Goal: Book appointment/travel/reservation

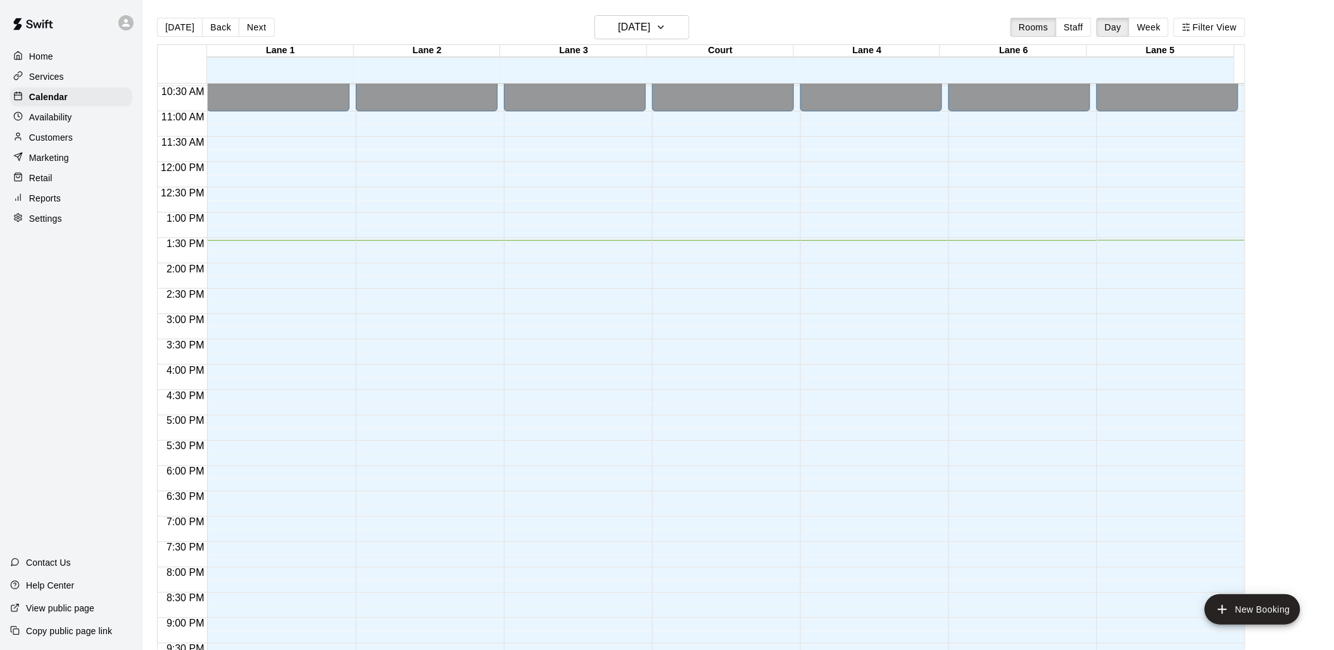
scroll to position [635, 0]
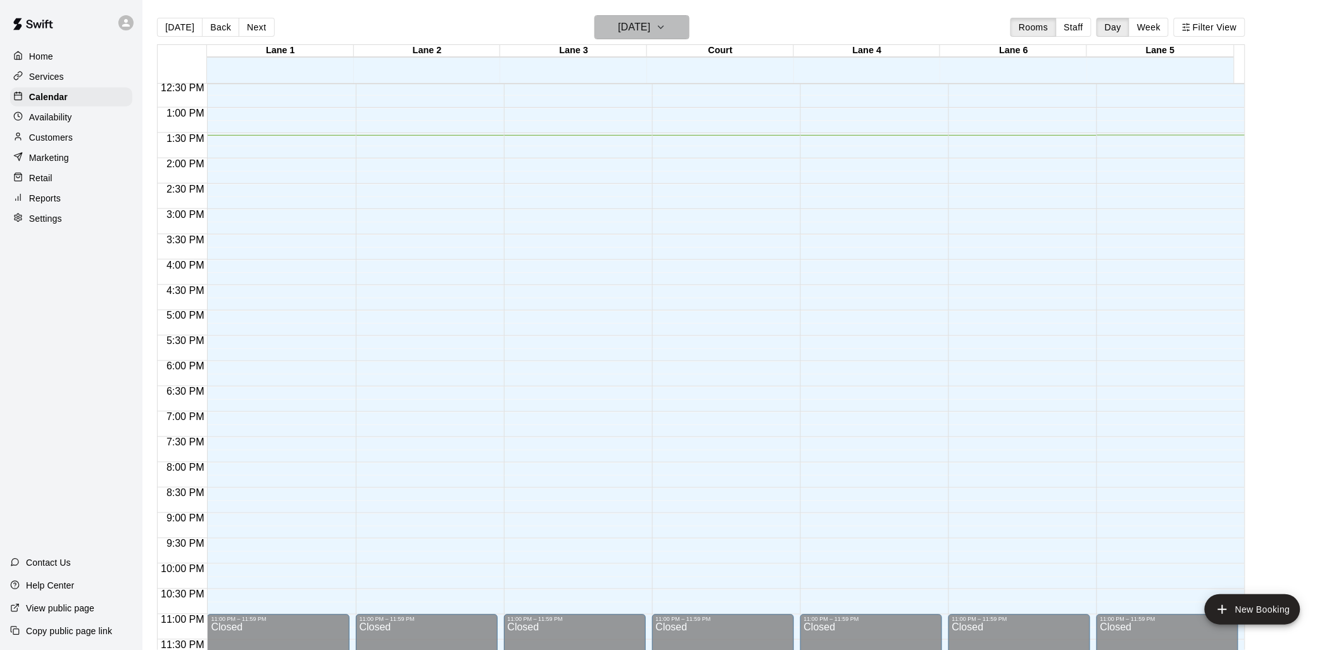
click at [649, 34] on h6 "[DATE]" at bounding box center [634, 27] width 32 height 18
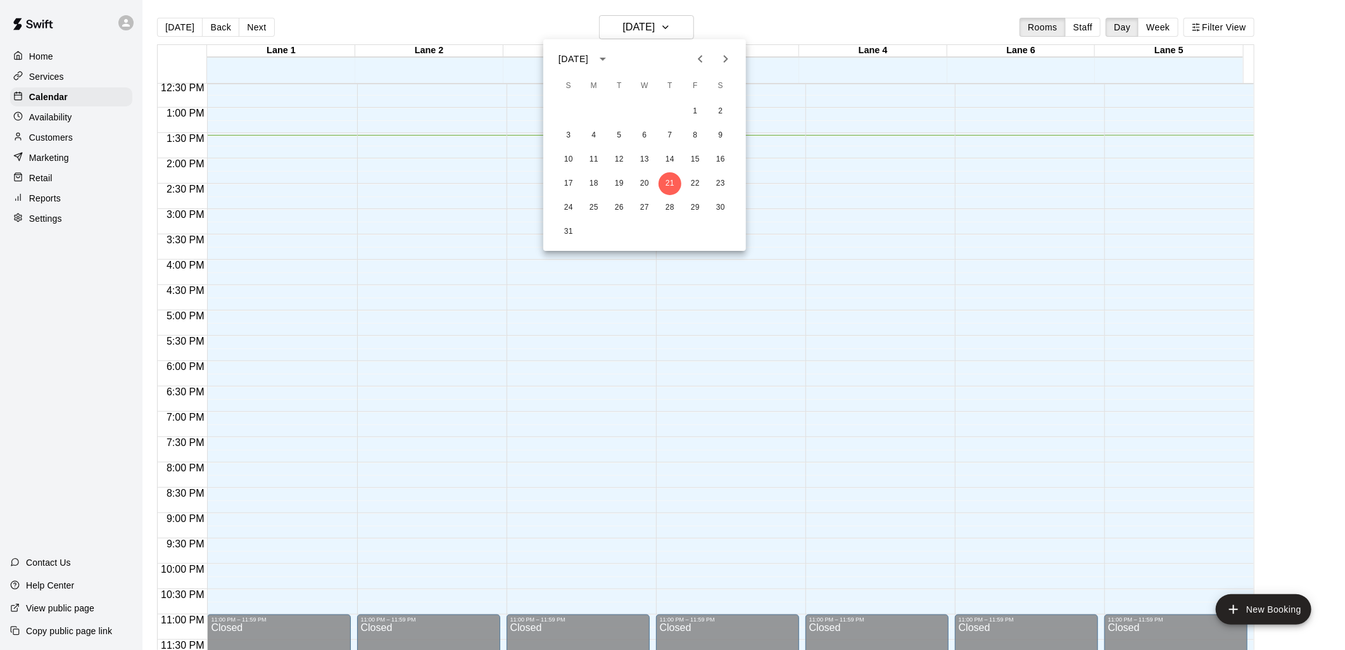
click at [509, 27] on div at bounding box center [672, 325] width 1345 height 650
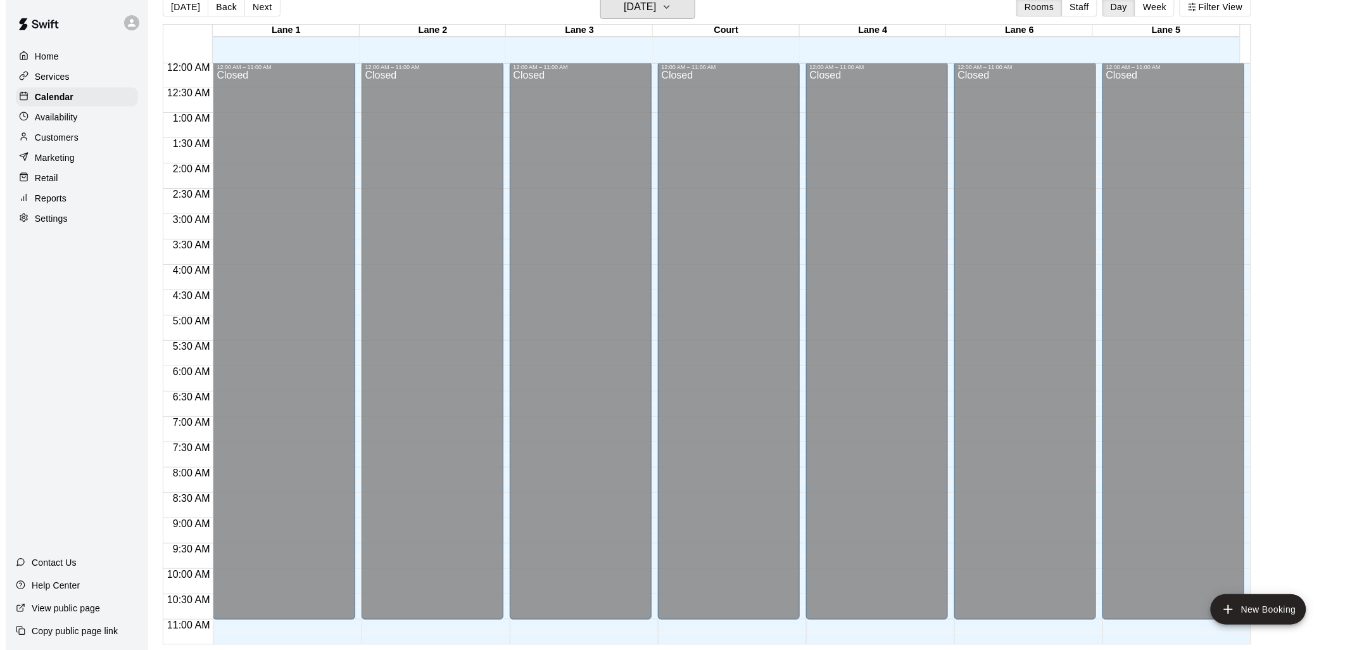
scroll to position [0, 0]
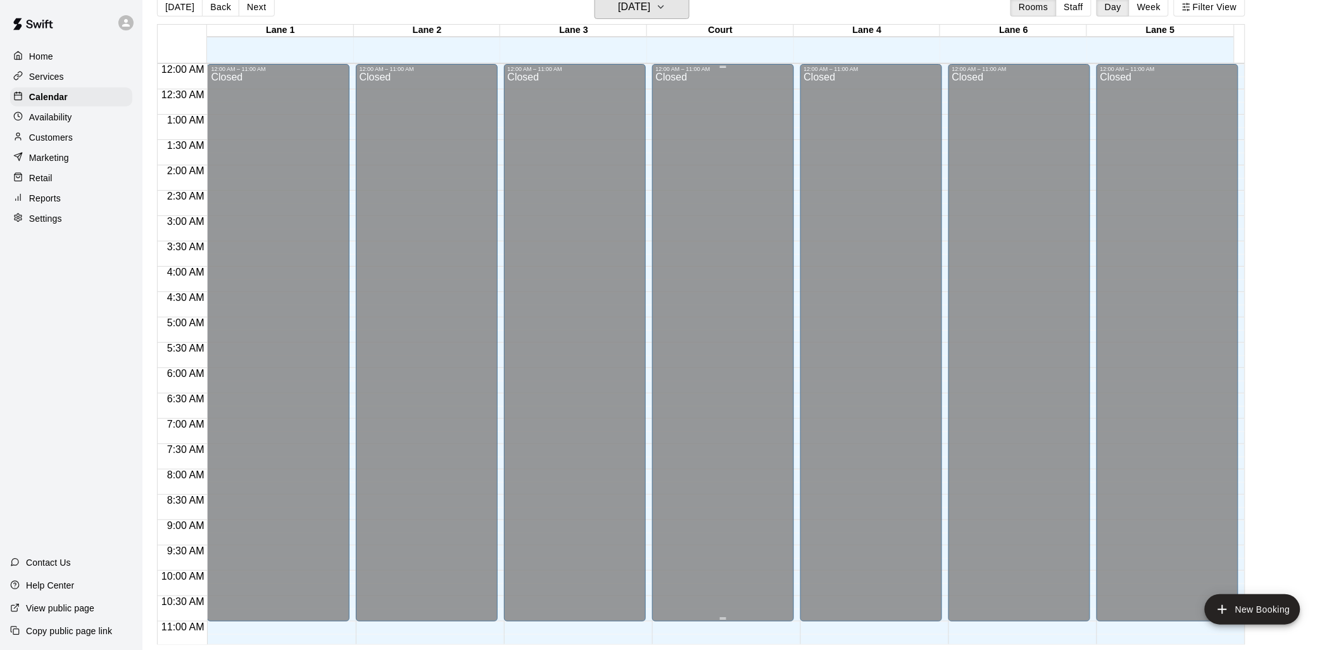
click at [595, 0] on button "[DATE]" at bounding box center [642, 7] width 95 height 24
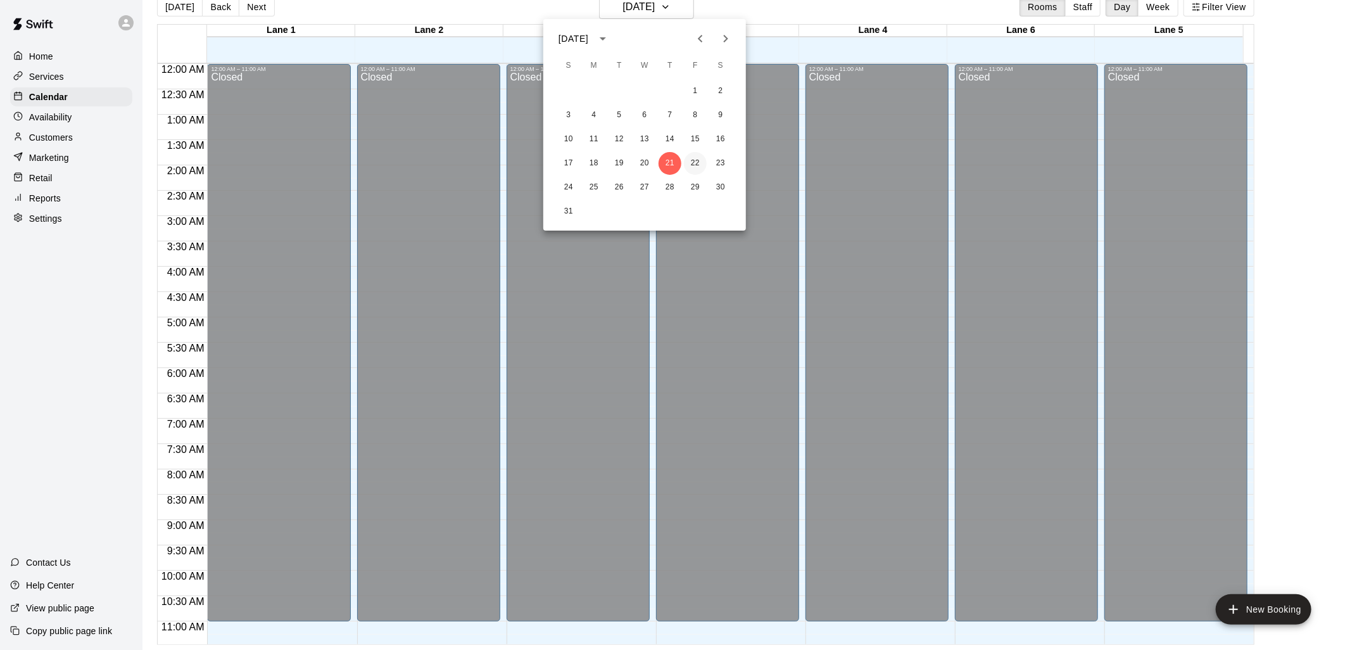
click at [692, 165] on button "22" at bounding box center [695, 163] width 23 height 23
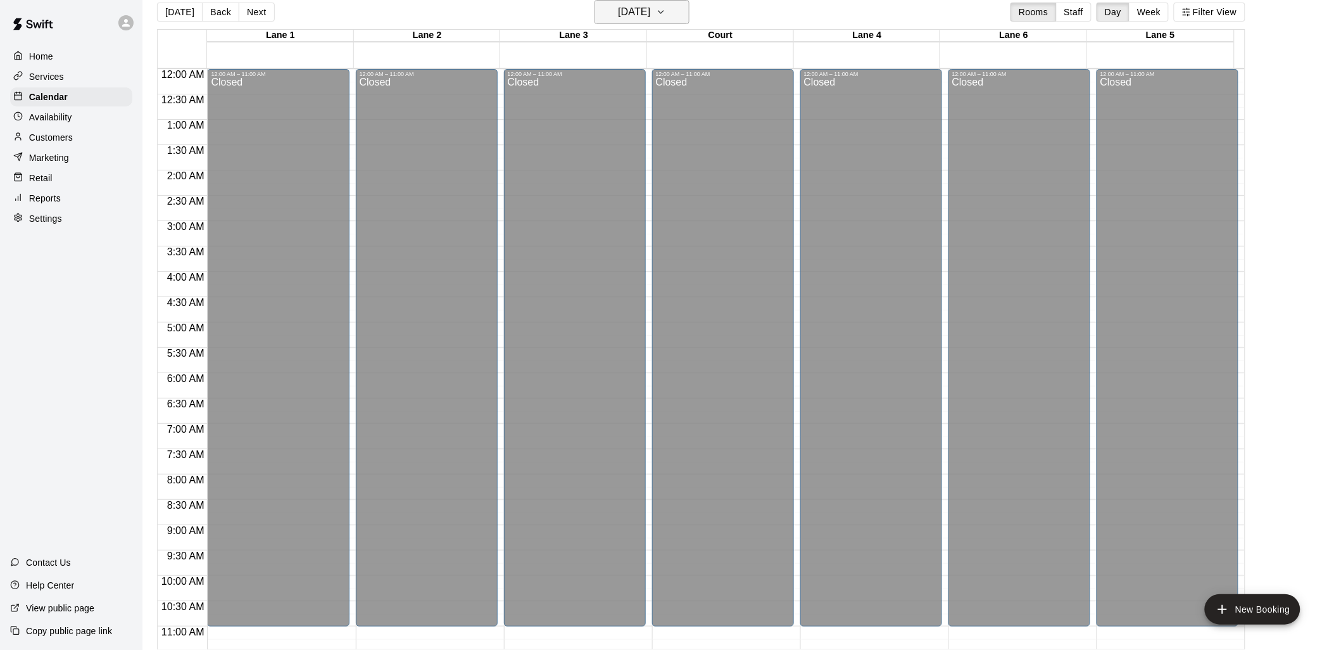
click at [683, 22] on button "[DATE]" at bounding box center [642, 12] width 95 height 24
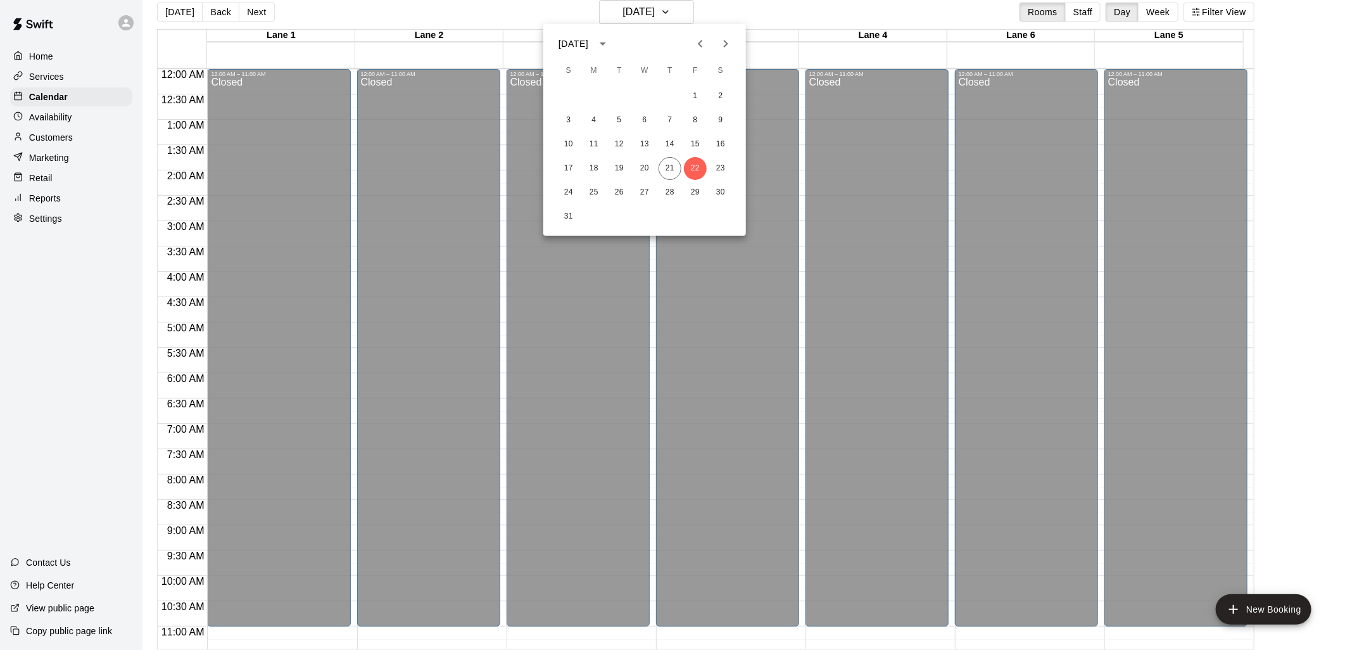
click at [674, 6] on div at bounding box center [672, 325] width 1345 height 650
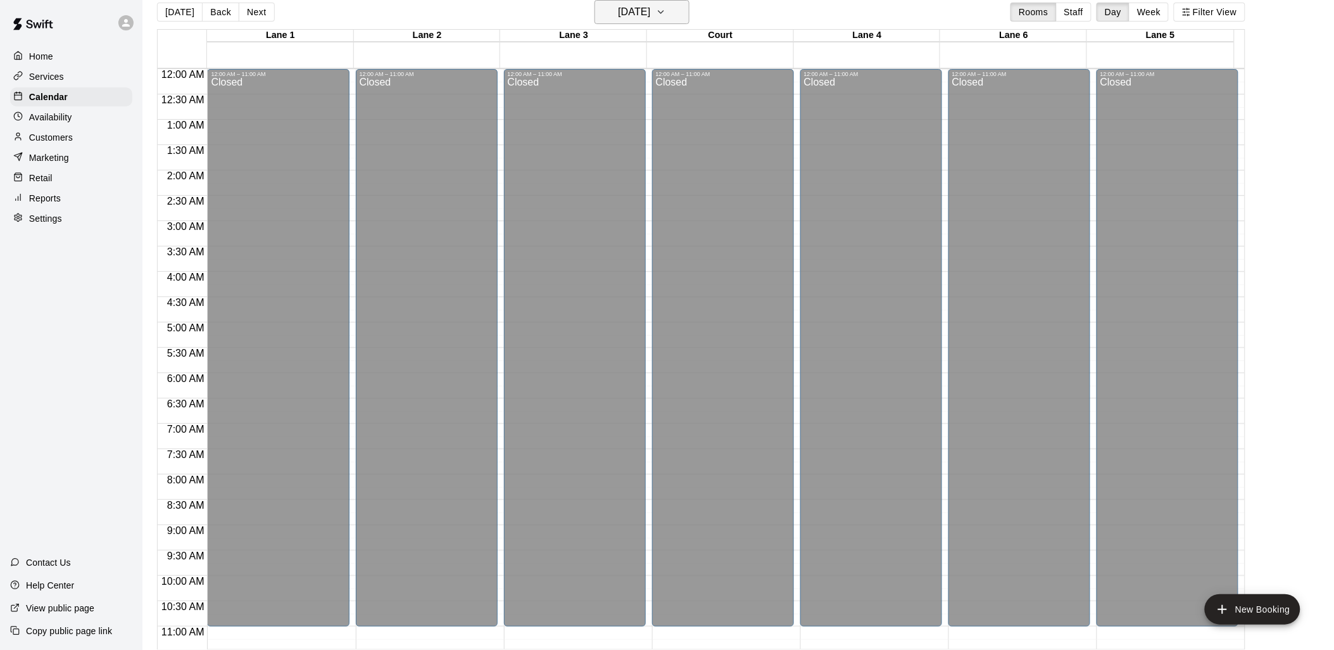
click at [666, 17] on icon "button" at bounding box center [661, 11] width 10 height 15
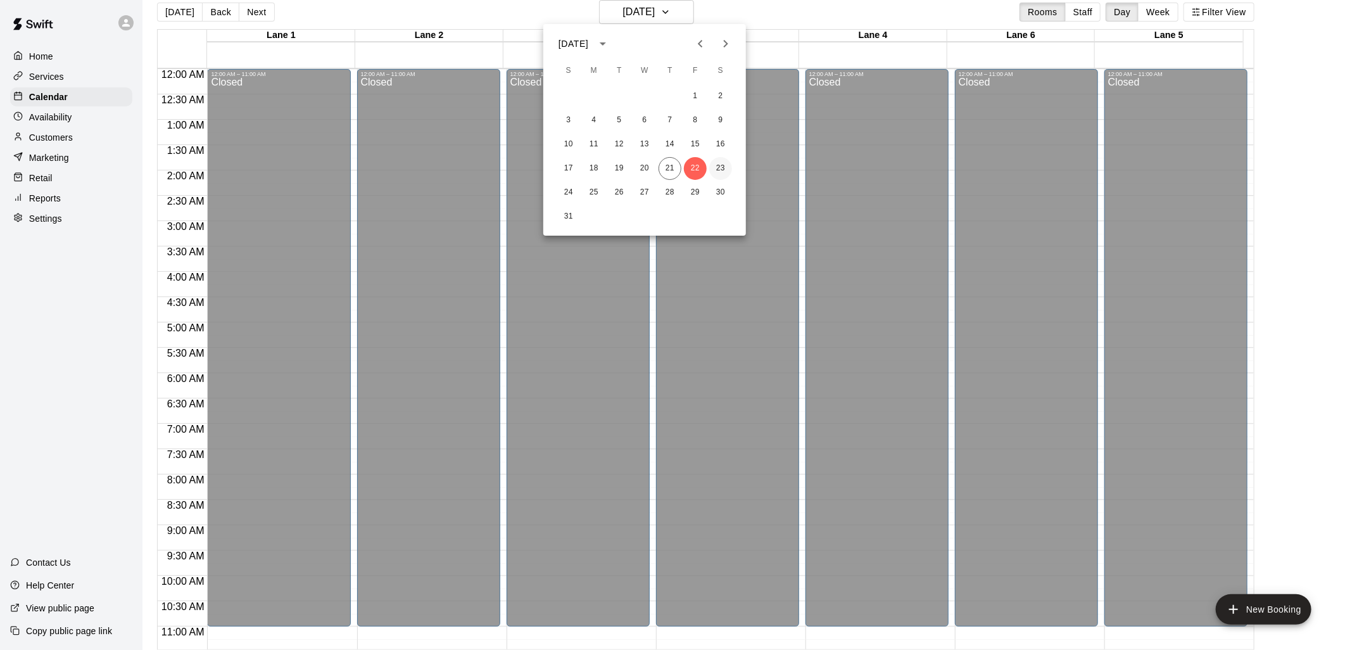
drag, startPoint x: 718, startPoint y: 167, endPoint x: 710, endPoint y: 165, distance: 7.7
click at [716, 167] on button "23" at bounding box center [720, 168] width 23 height 23
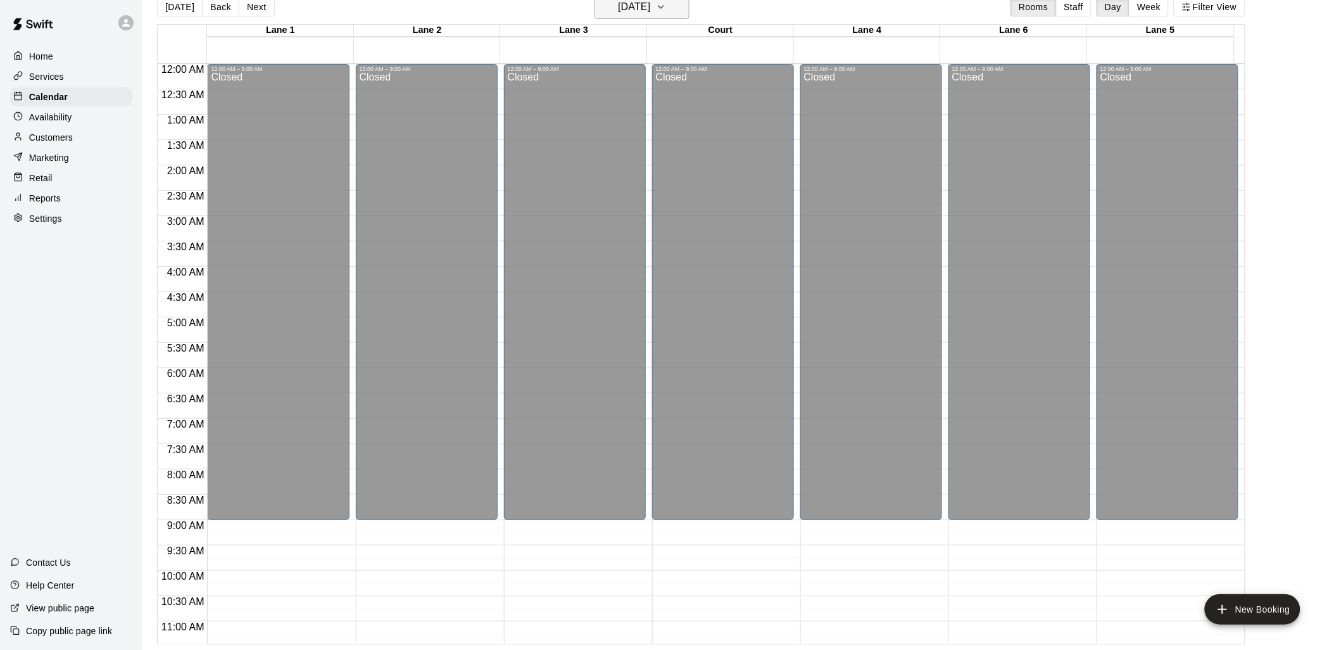
click at [674, 16] on button "[DATE]" at bounding box center [642, 7] width 95 height 24
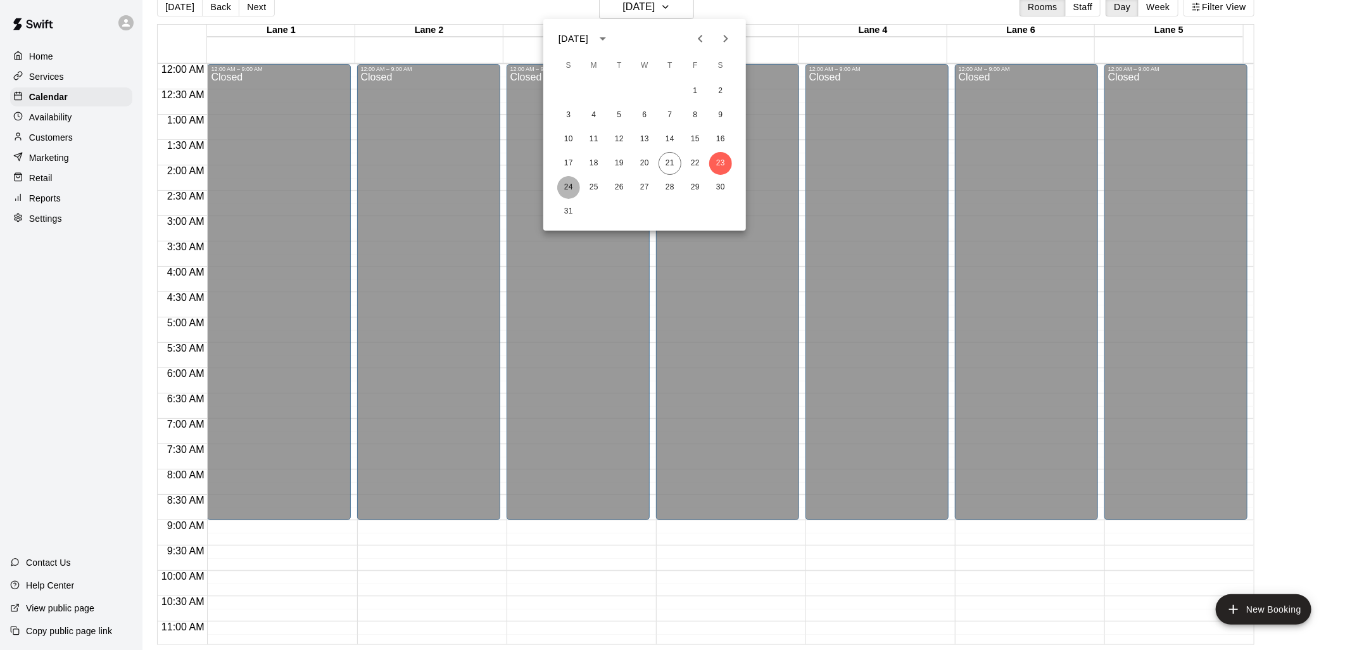
click at [562, 188] on button "24" at bounding box center [568, 187] width 23 height 23
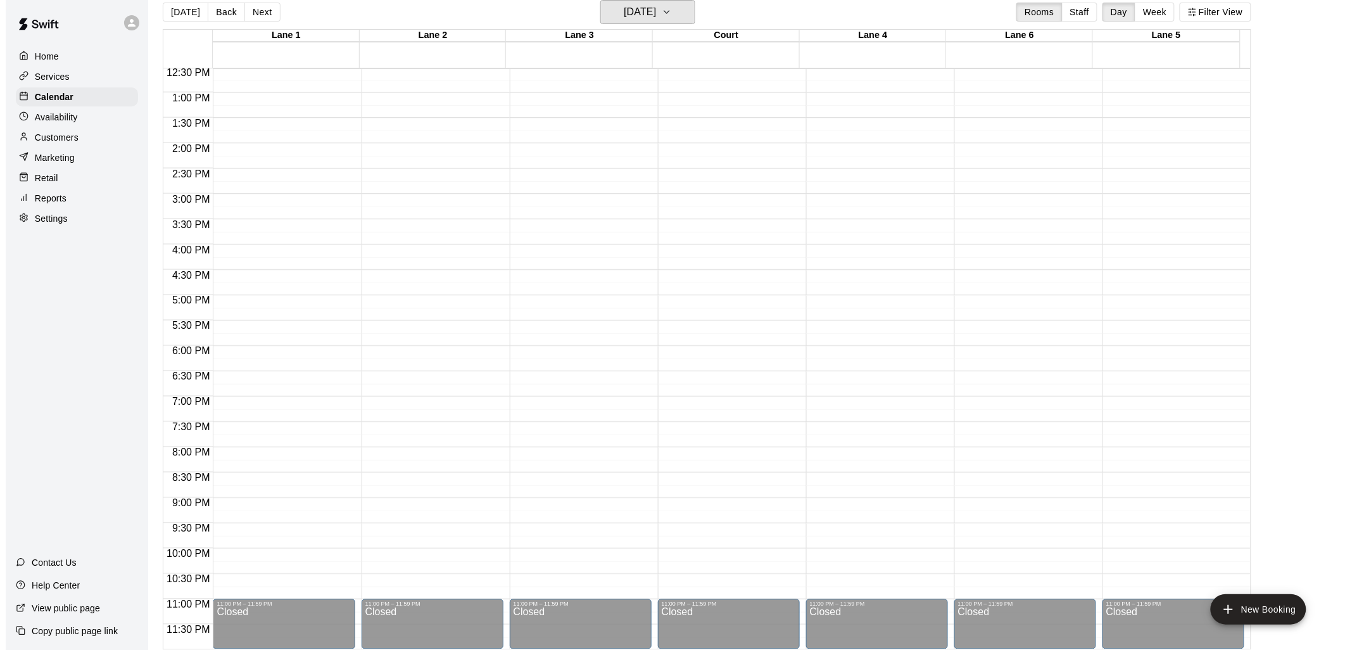
scroll to position [283, 0]
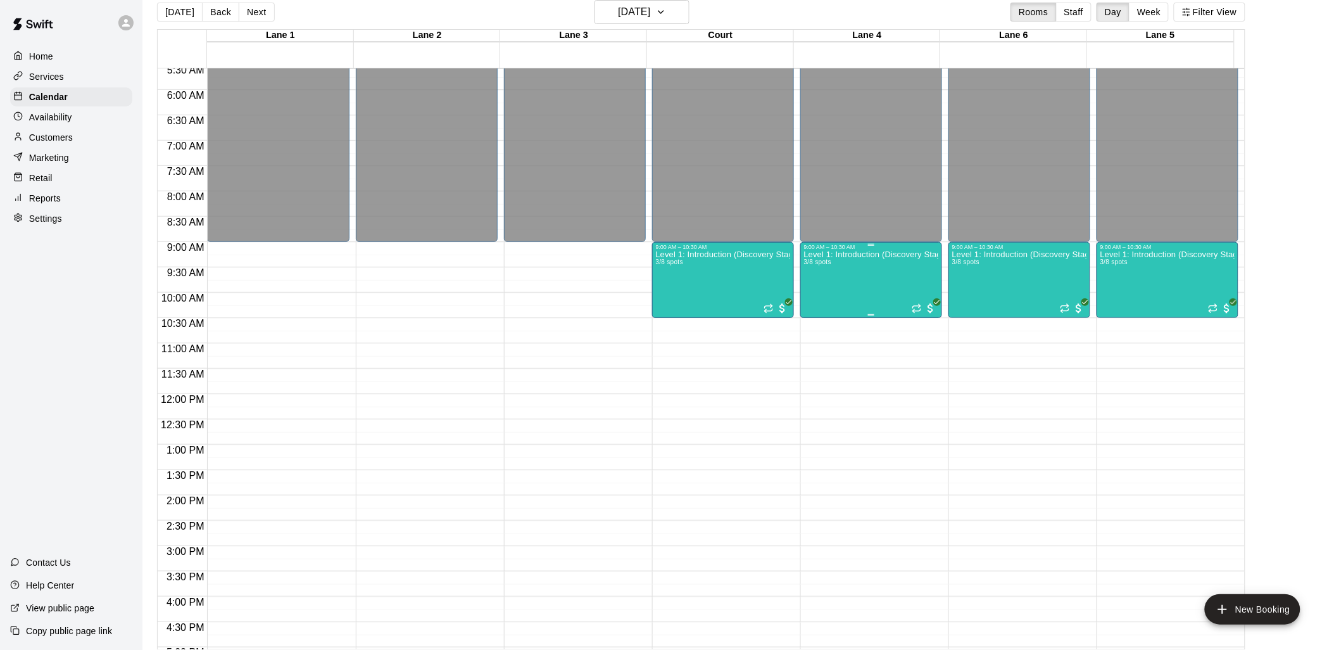
click at [830, 247] on div "9:00 AM – 10:30 AM" at bounding box center [871, 247] width 134 height 6
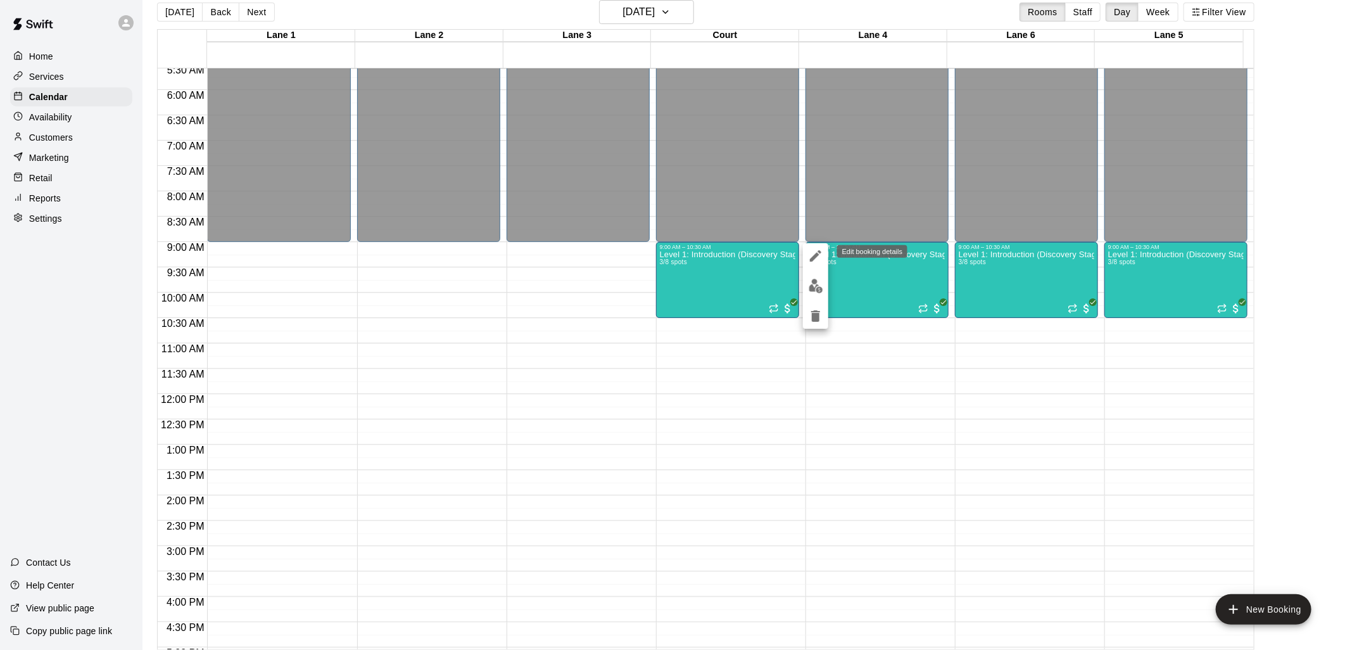
click at [818, 250] on icon "edit" at bounding box center [815, 255] width 15 height 15
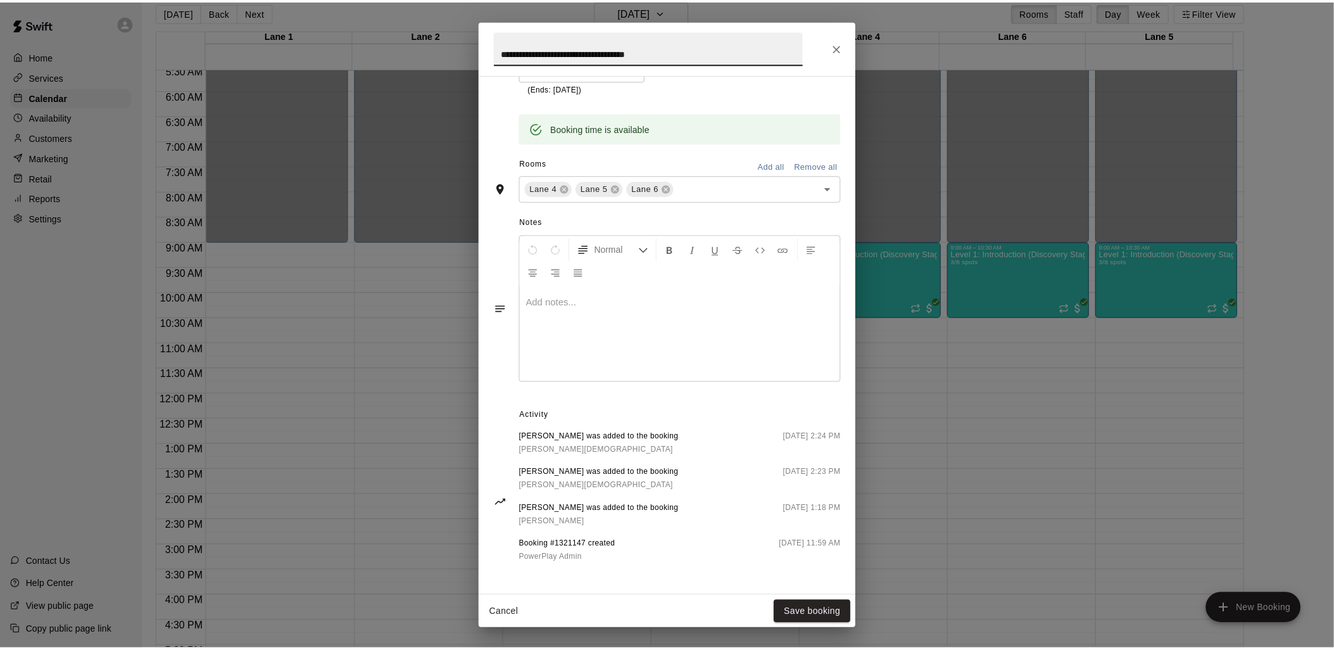
scroll to position [357, 0]
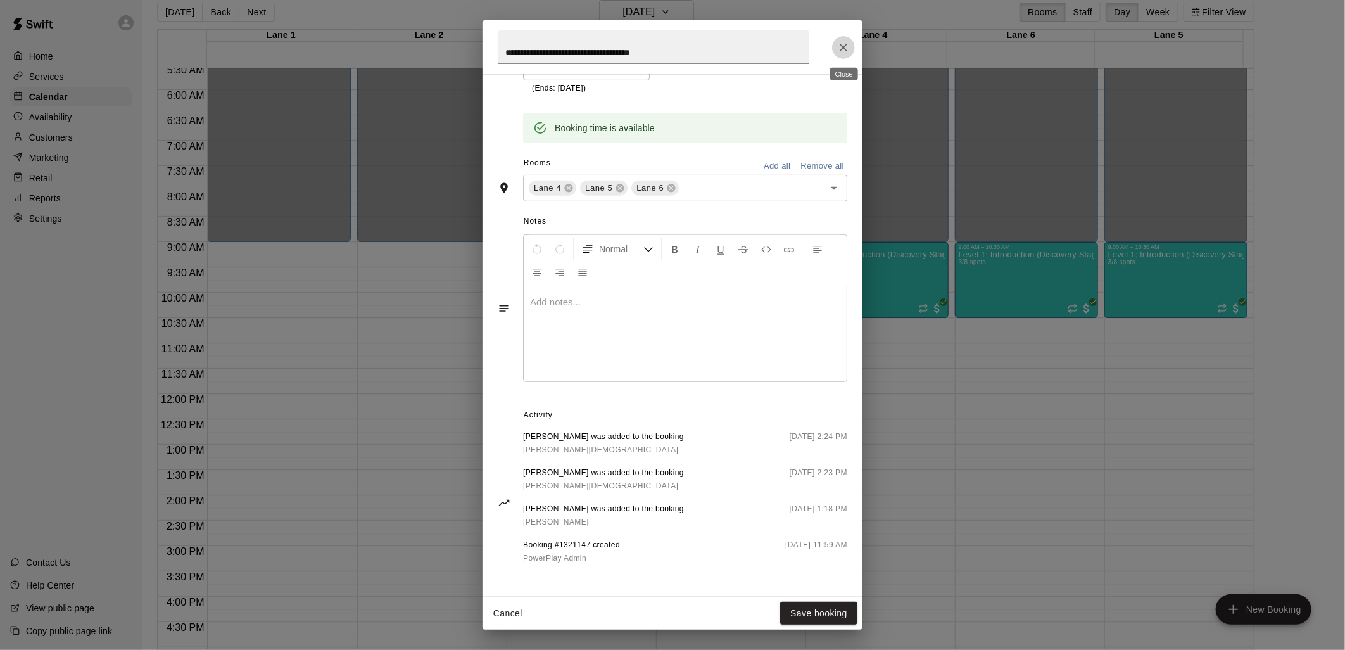
click at [840, 47] on icon "Close" at bounding box center [843, 47] width 13 height 13
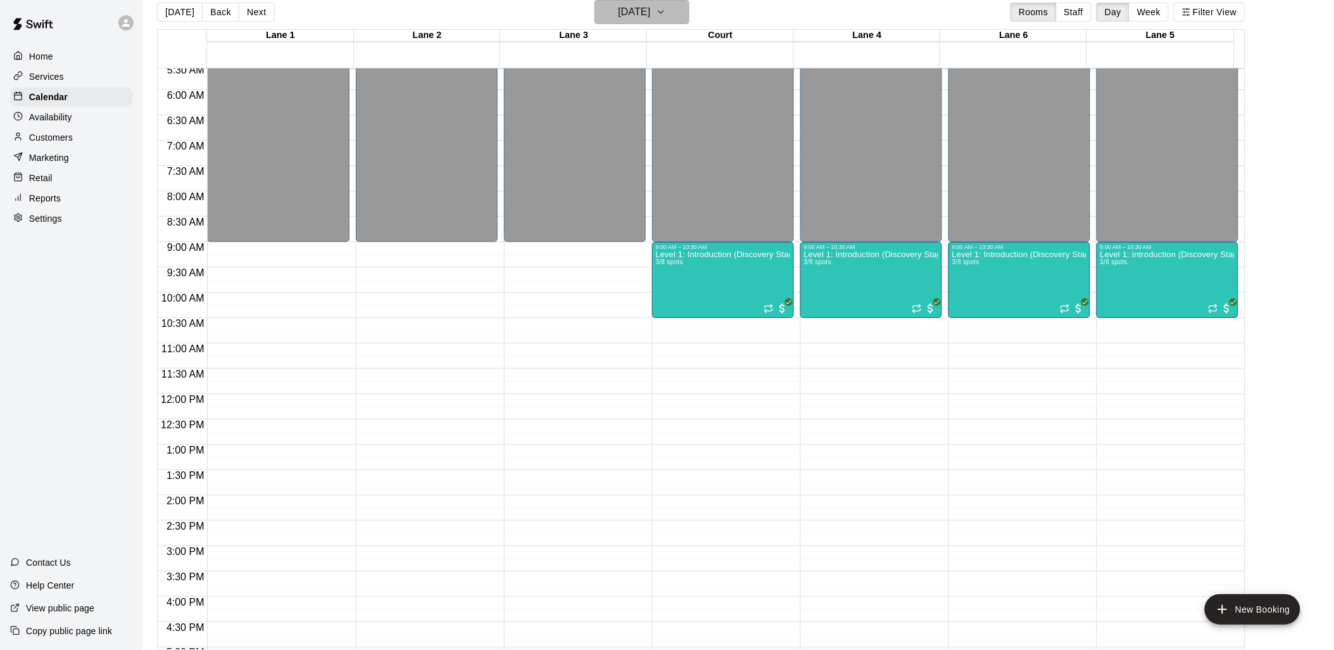
click at [650, 10] on h6 "[DATE]" at bounding box center [634, 12] width 32 height 18
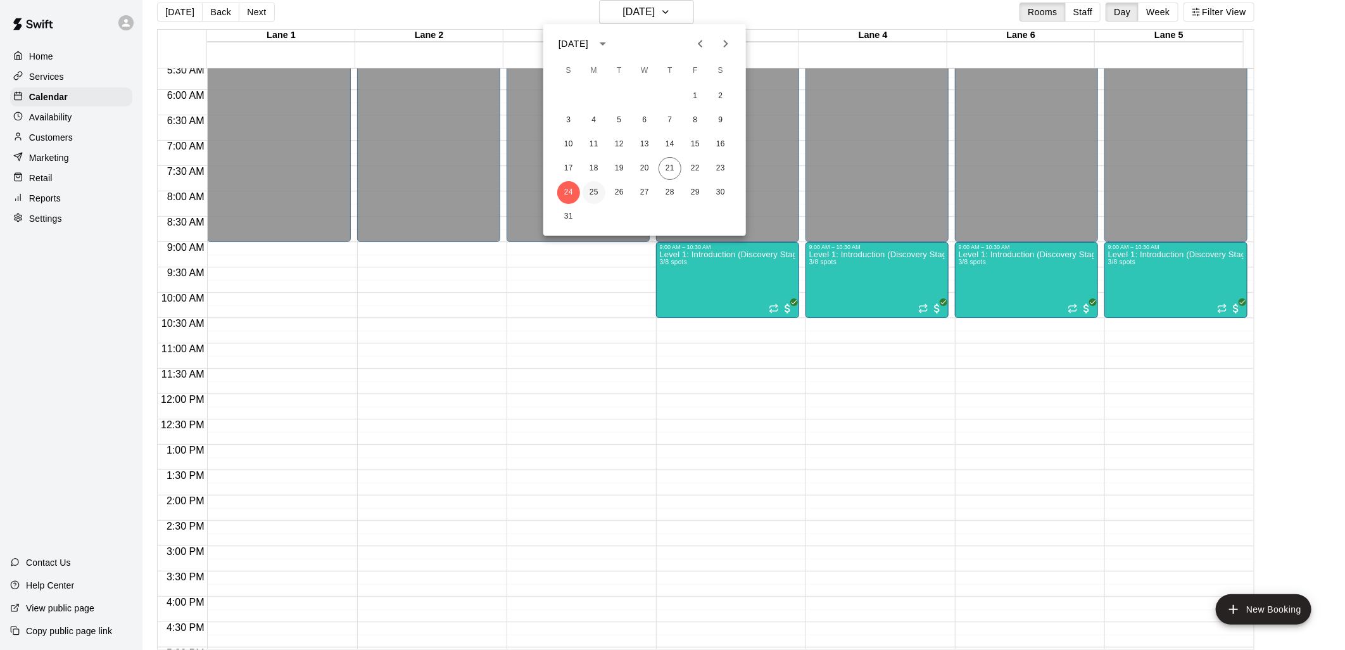
click at [598, 186] on button "25" at bounding box center [594, 192] width 23 height 23
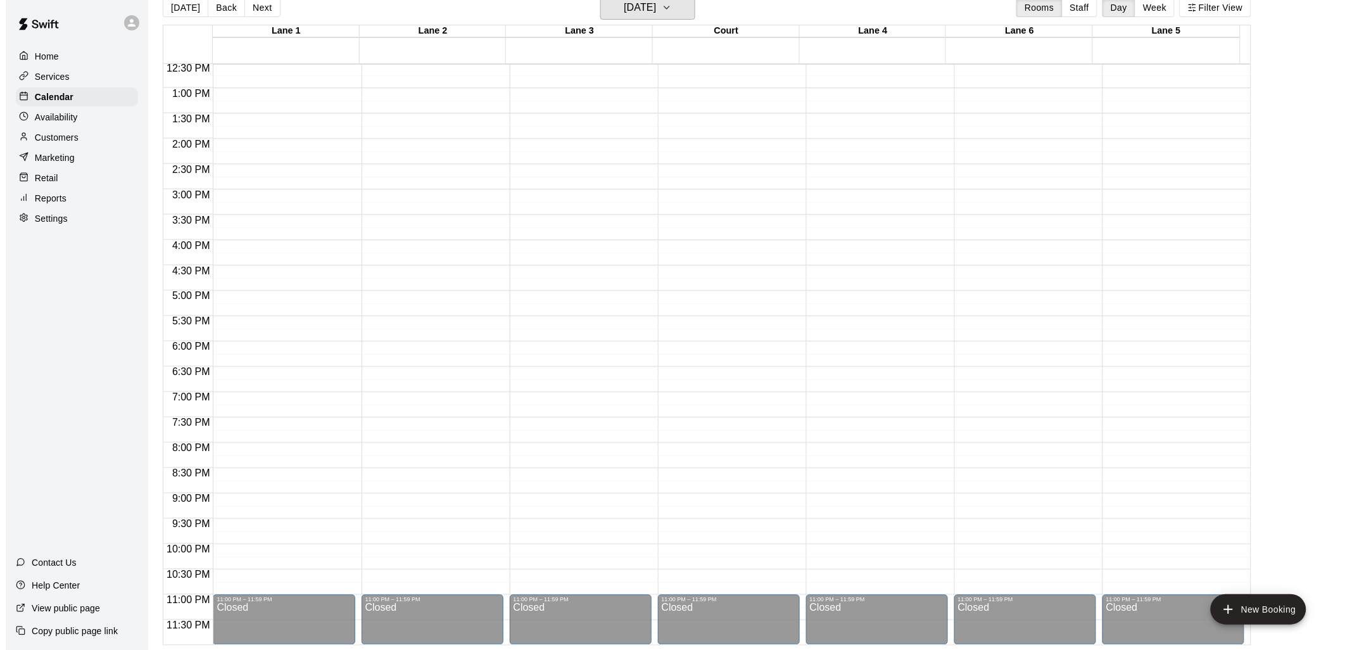
scroll to position [20, 0]
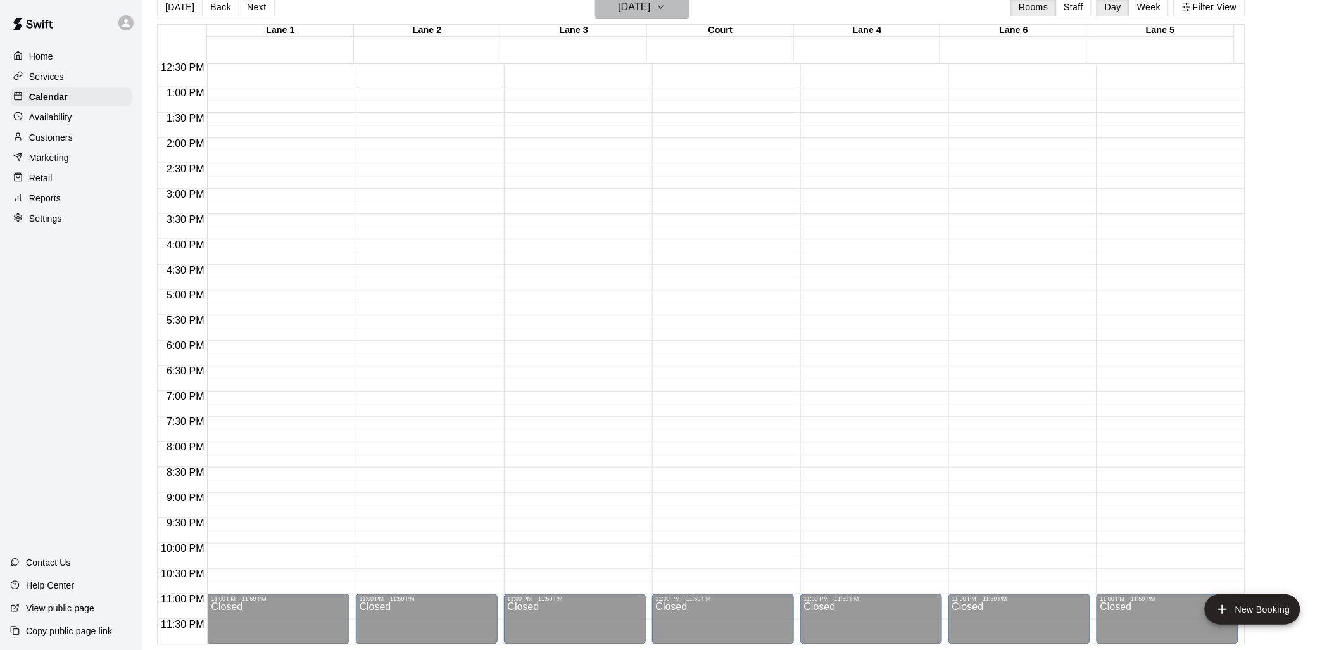
click at [650, 15] on h6 "[DATE]" at bounding box center [634, 7] width 32 height 18
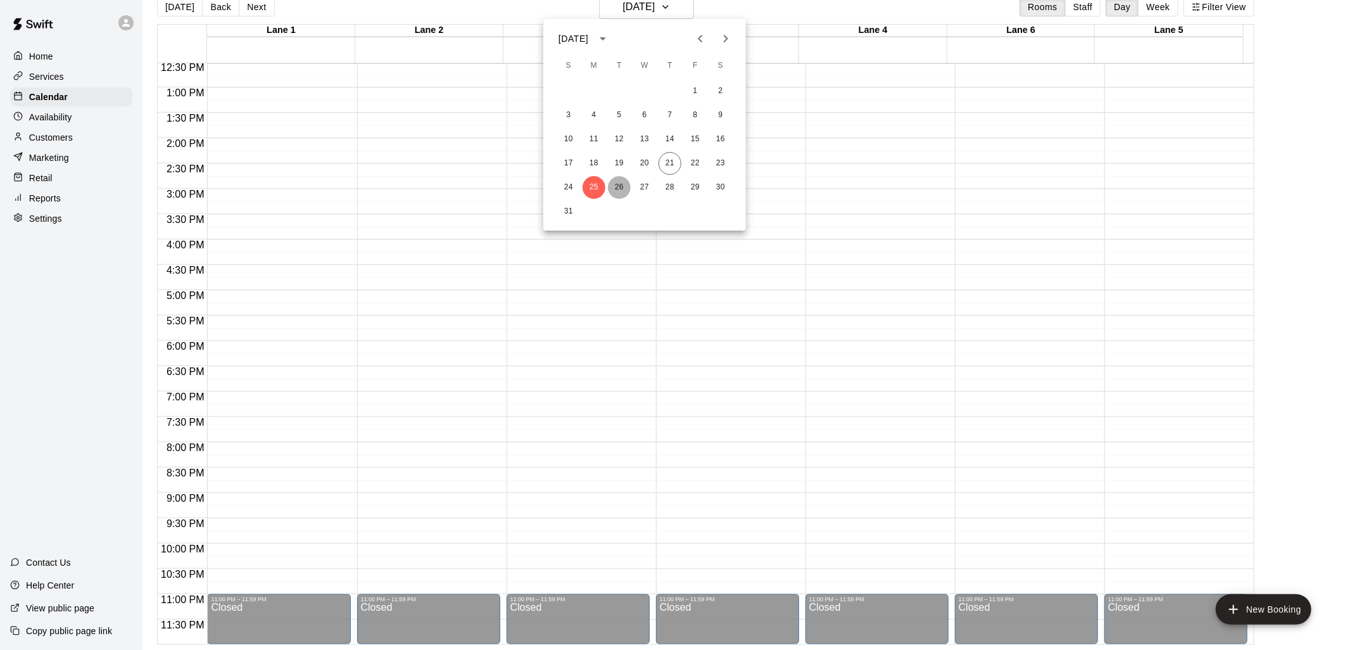
click at [618, 182] on button "26" at bounding box center [619, 187] width 23 height 23
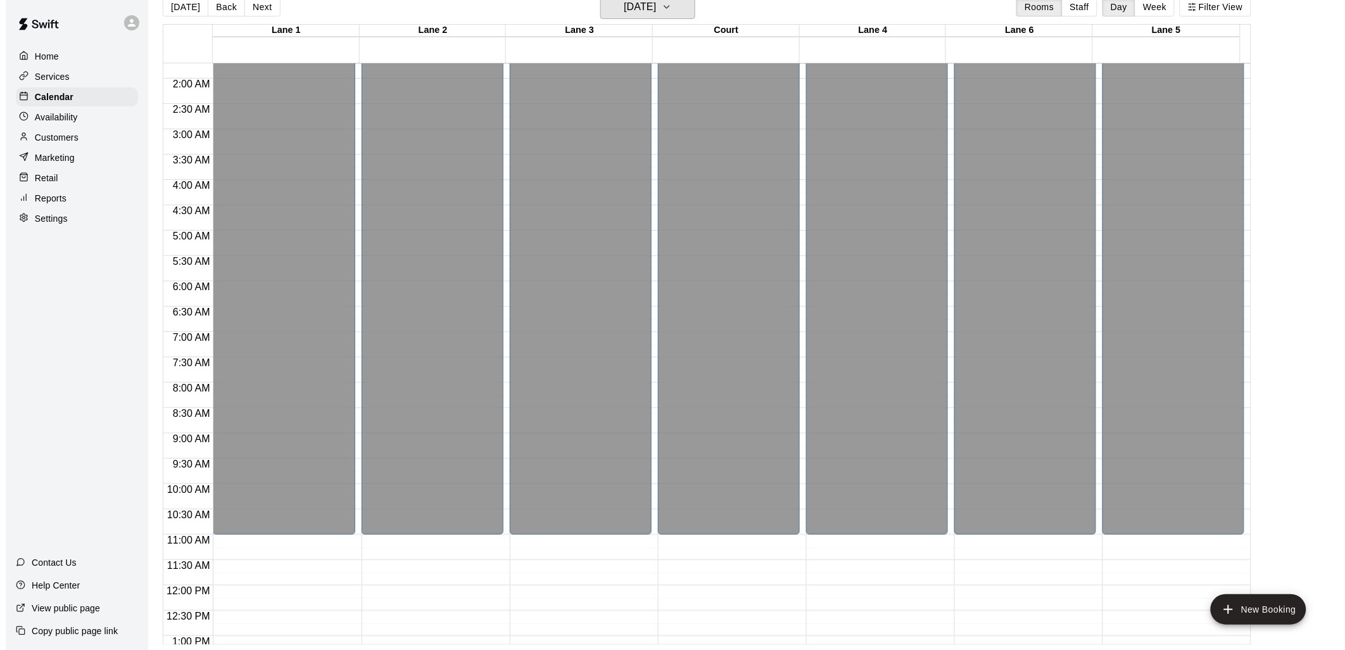
scroll to position [0, 0]
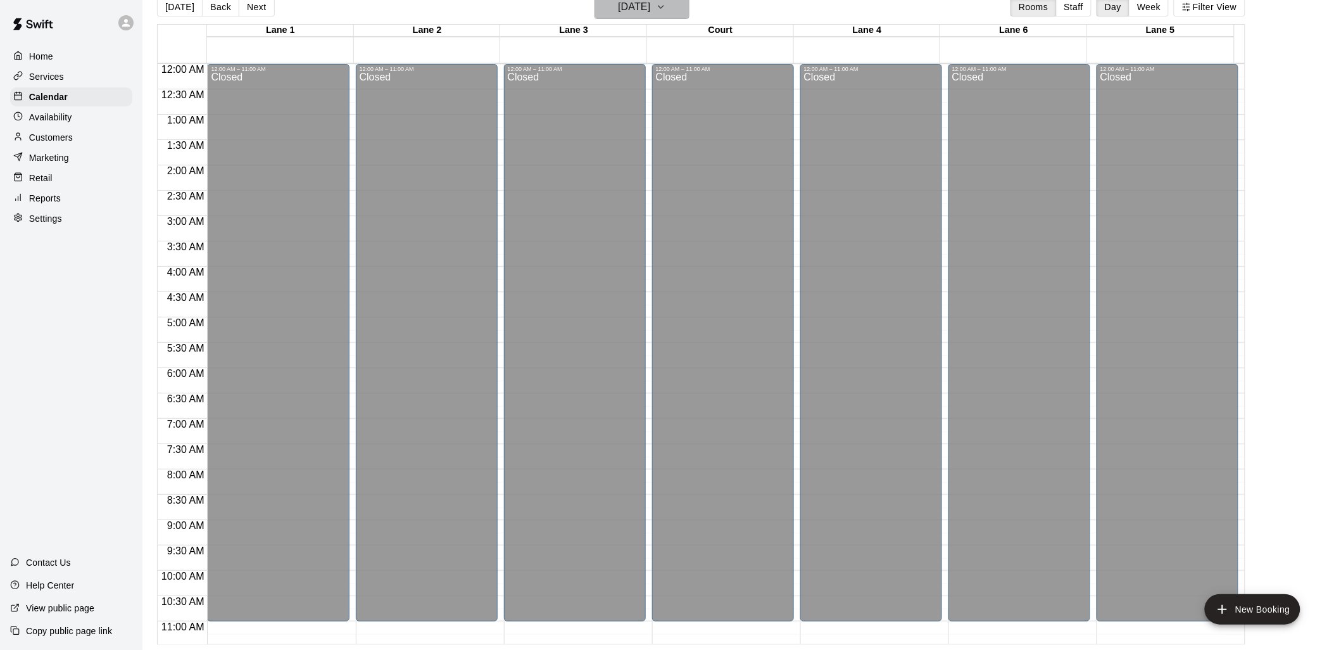
click at [642, 10] on h6 "[DATE]" at bounding box center [634, 7] width 32 height 18
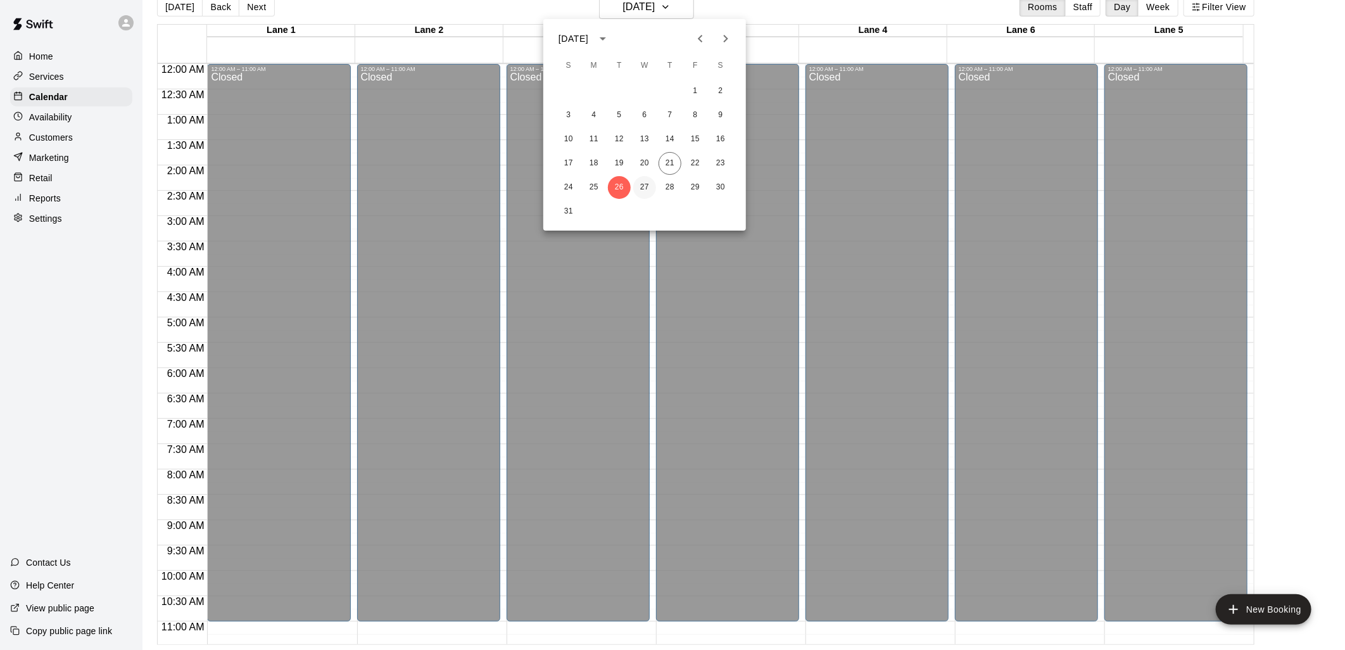
click at [637, 179] on button "27" at bounding box center [644, 187] width 23 height 23
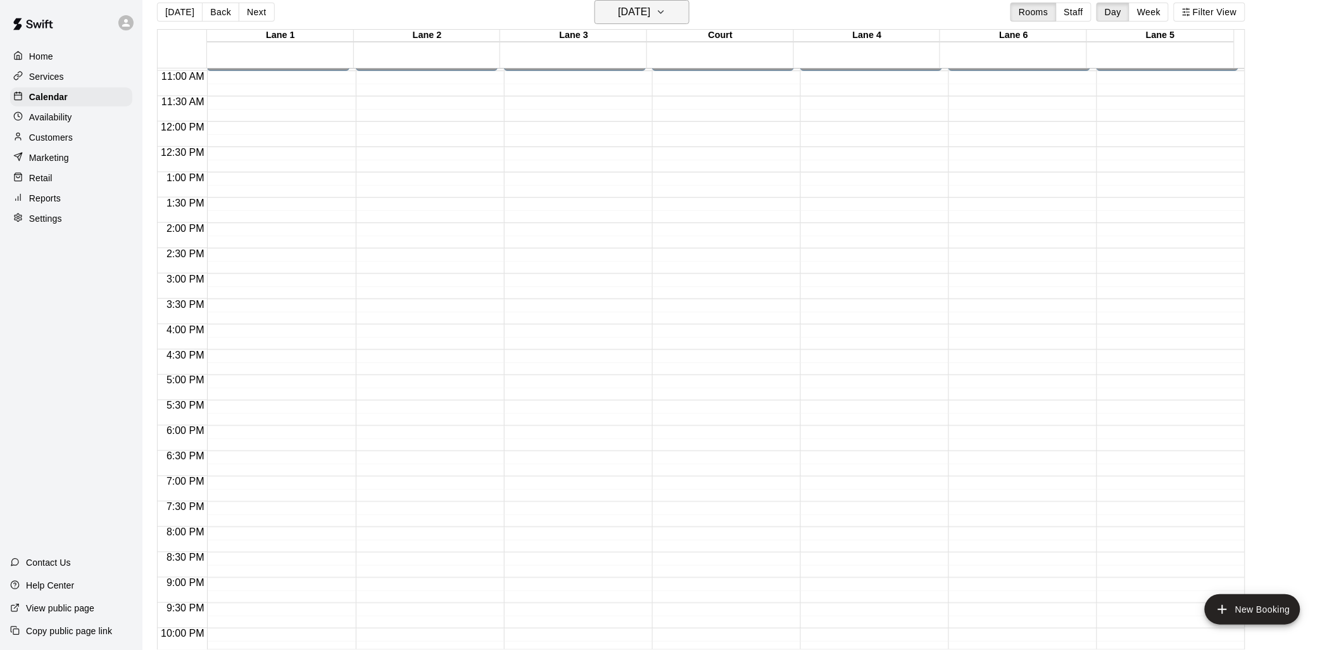
scroll to position [635, 0]
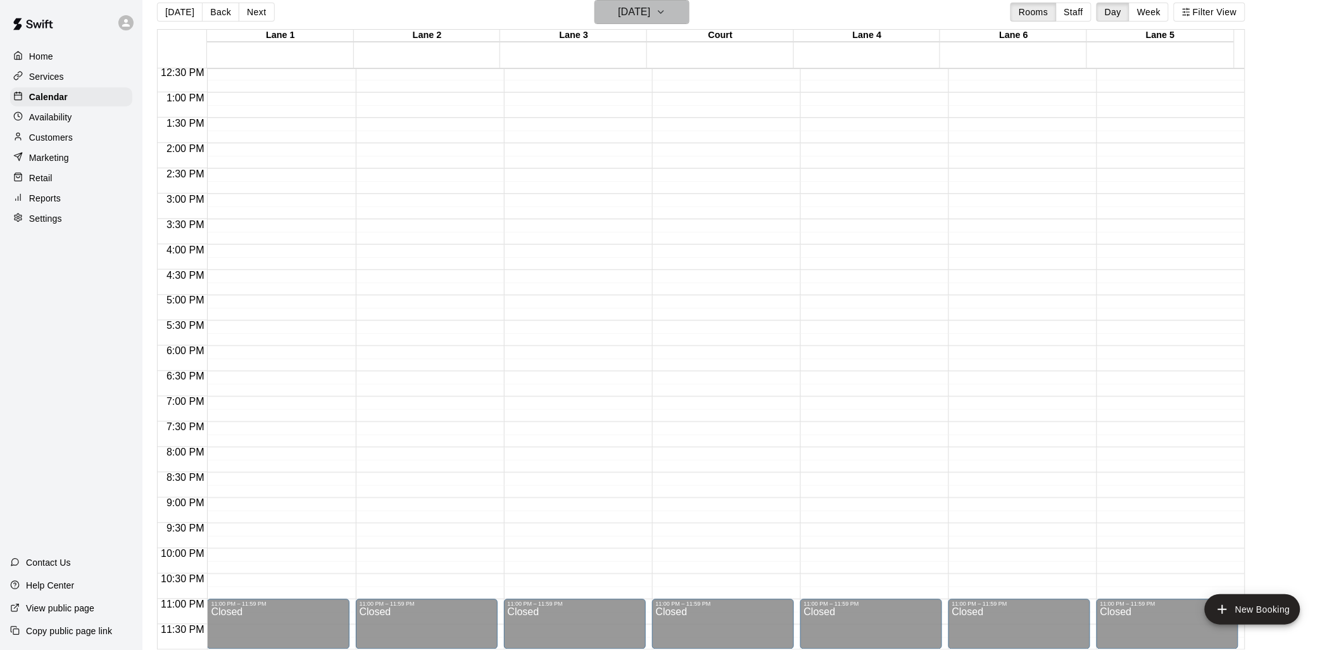
click at [650, 6] on h6 "[DATE]" at bounding box center [634, 12] width 32 height 18
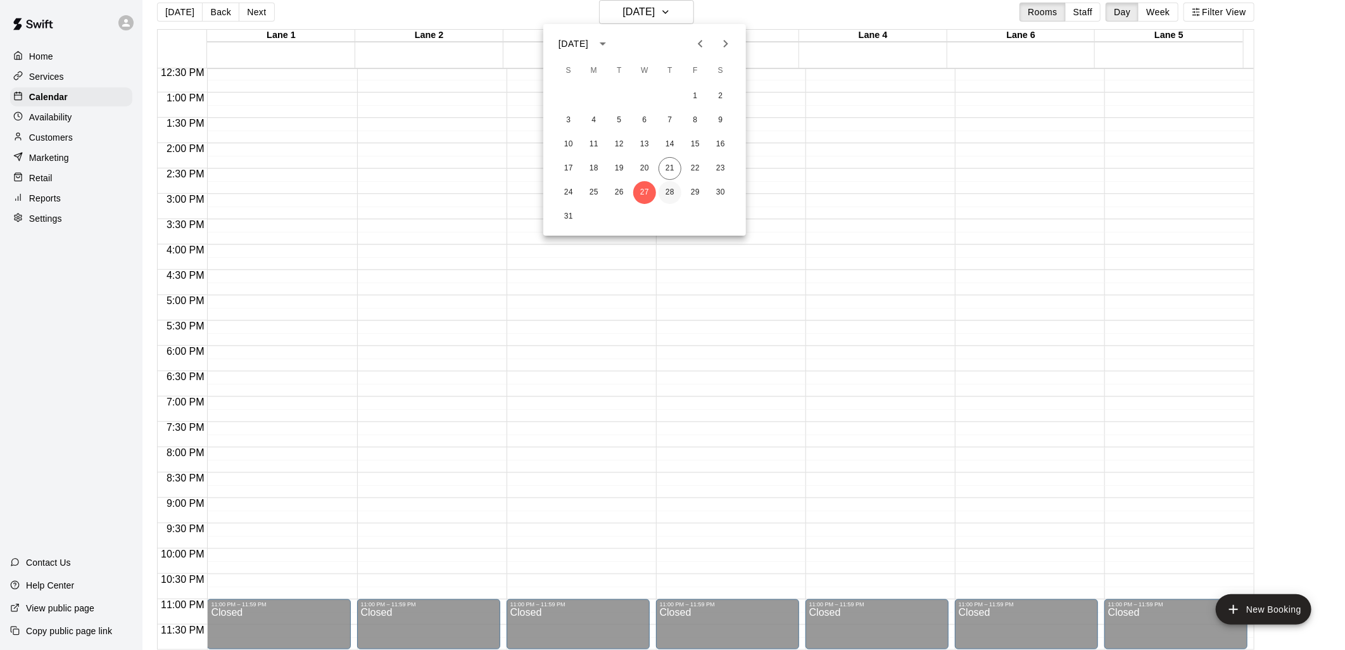
click at [661, 198] on button "28" at bounding box center [670, 192] width 23 height 23
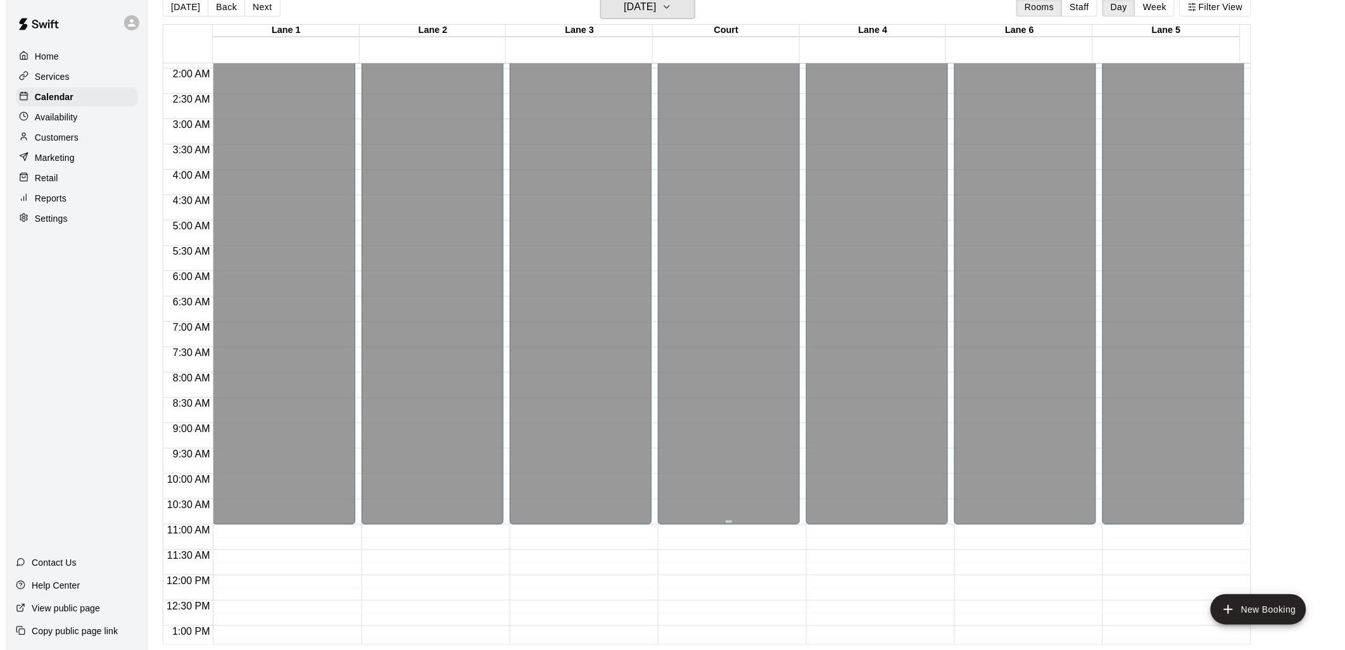
scroll to position [0, 0]
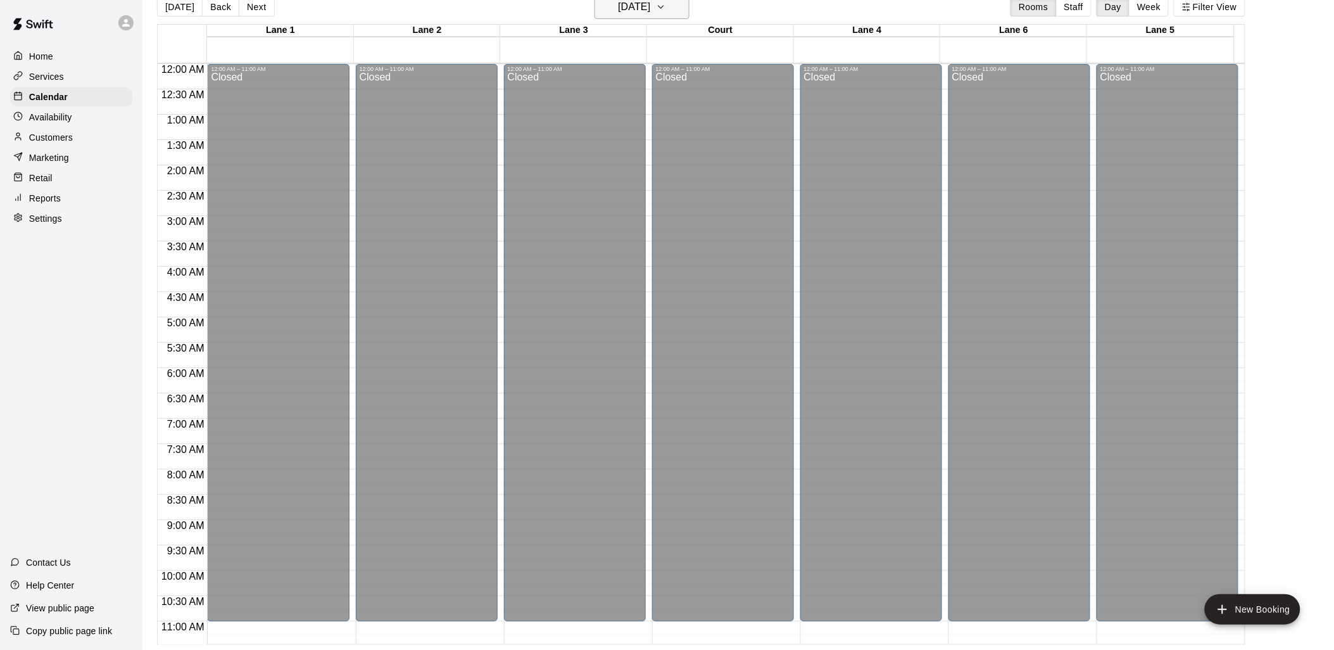
click at [690, 4] on button "[DATE]" at bounding box center [642, 7] width 95 height 24
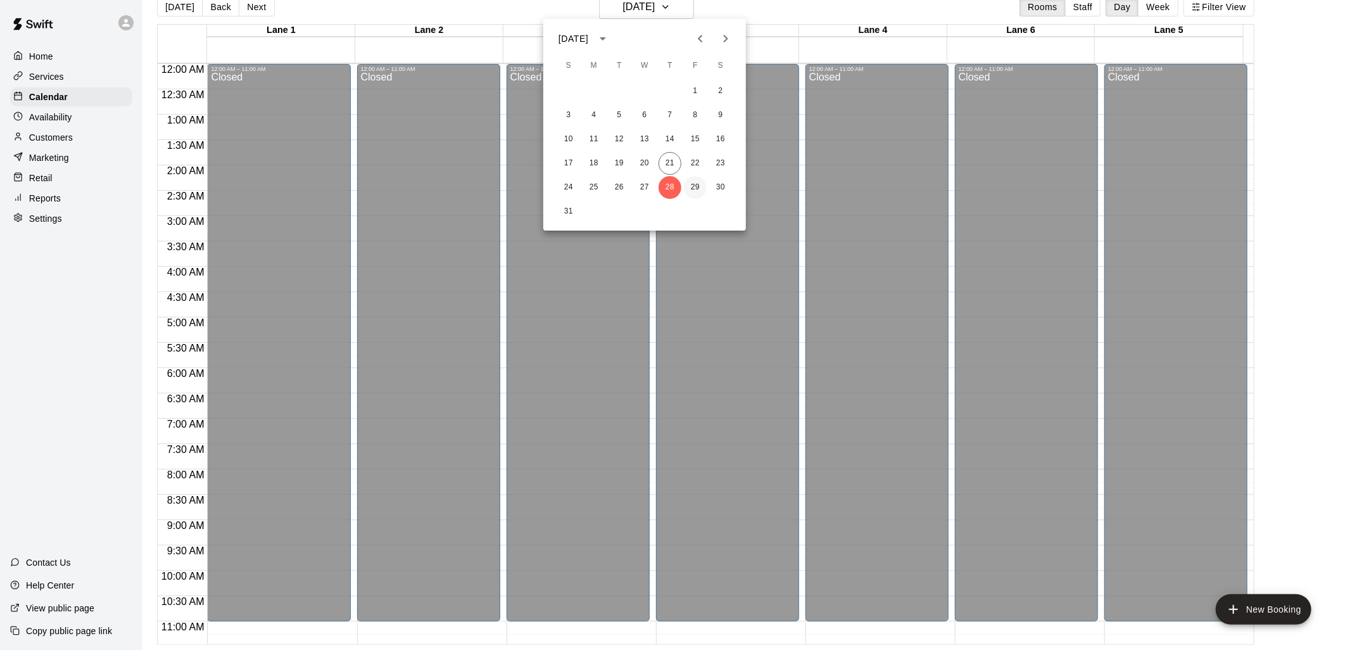
click at [695, 180] on button "29" at bounding box center [695, 187] width 23 height 23
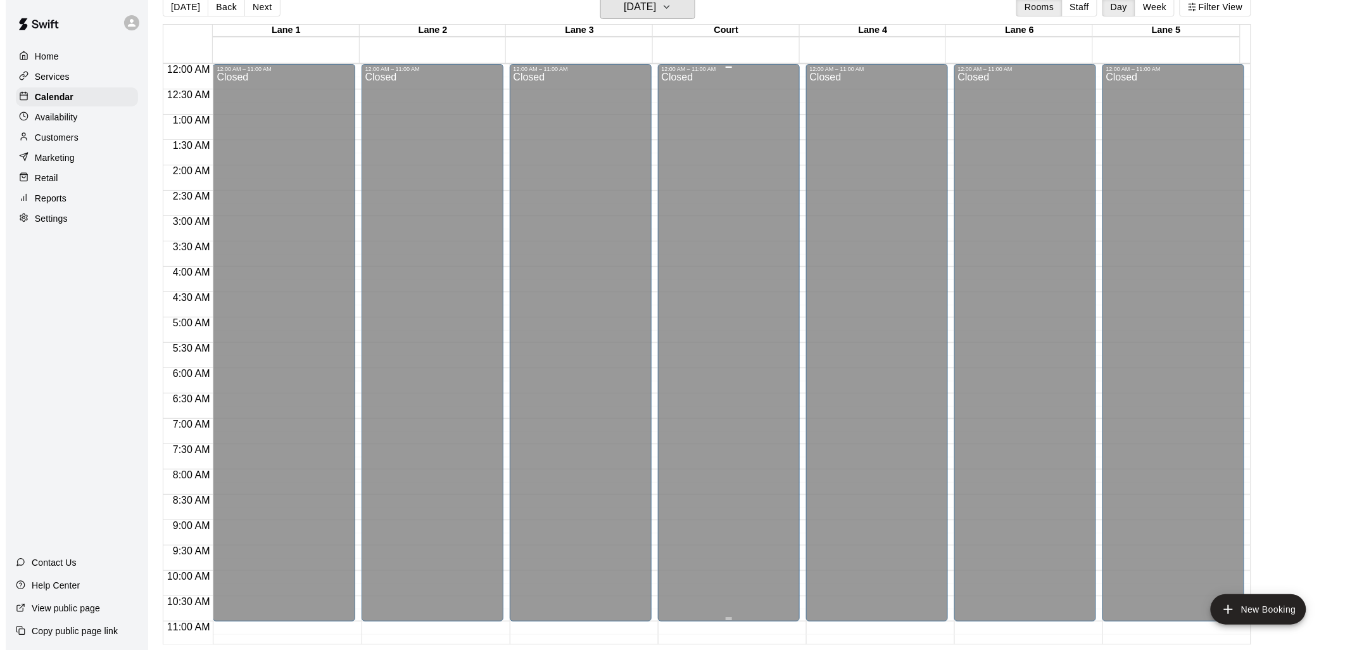
scroll to position [422, 0]
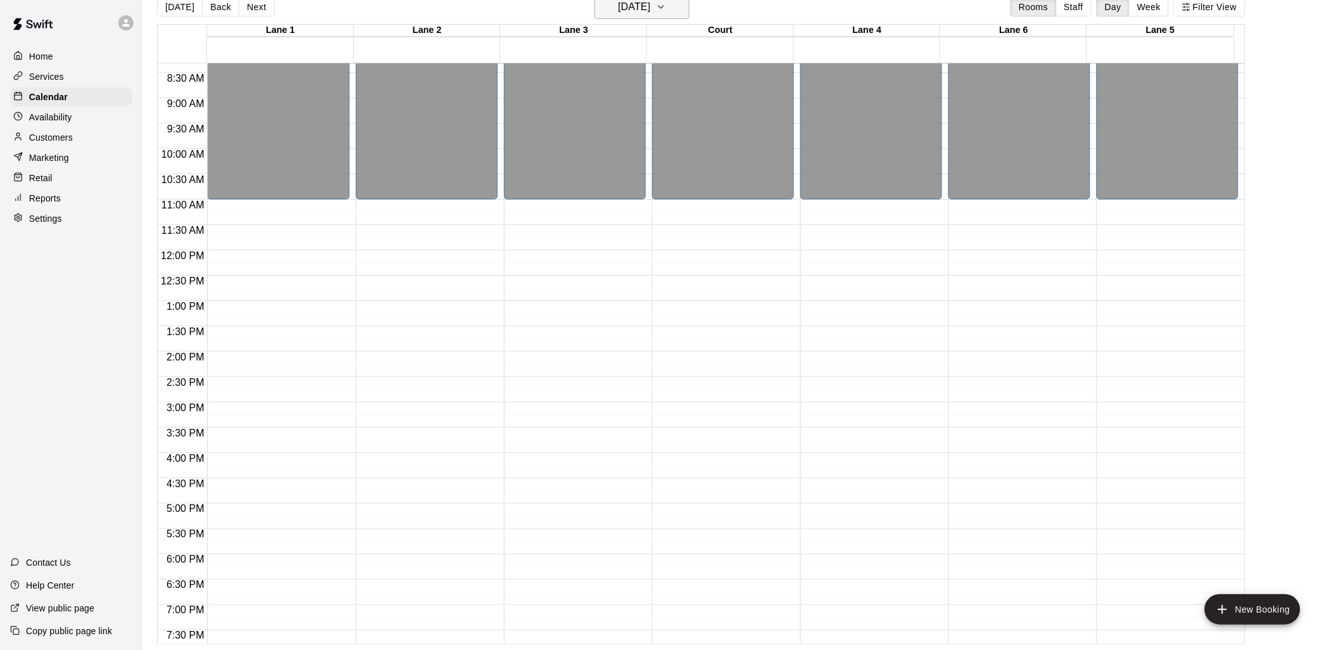
click at [672, 15] on button "[DATE]" at bounding box center [642, 7] width 95 height 24
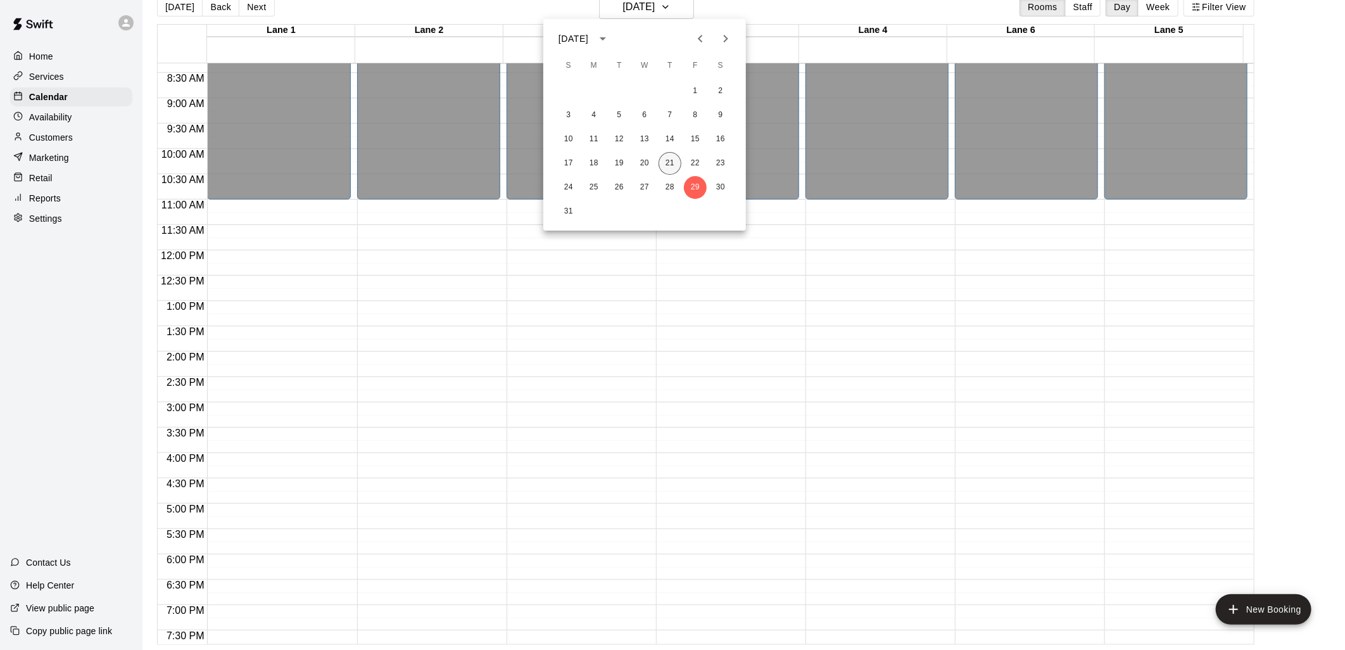
click at [670, 157] on button "21" at bounding box center [670, 163] width 23 height 23
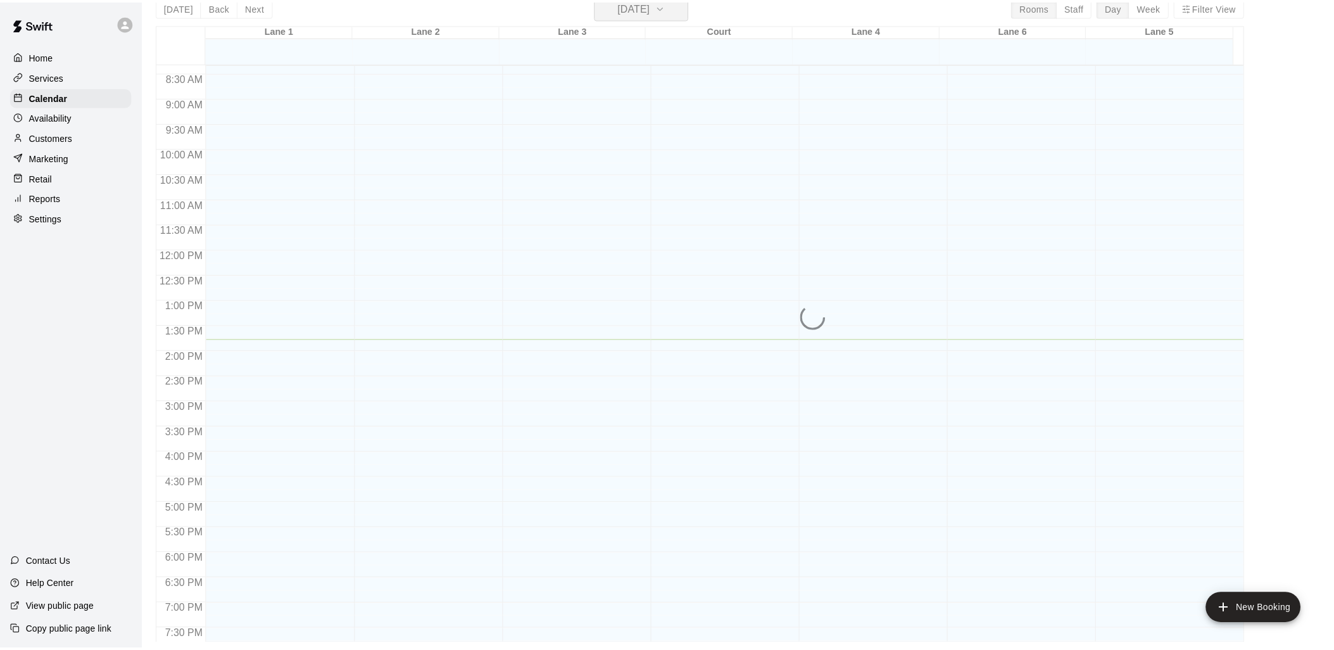
scroll to position [15, 0]
